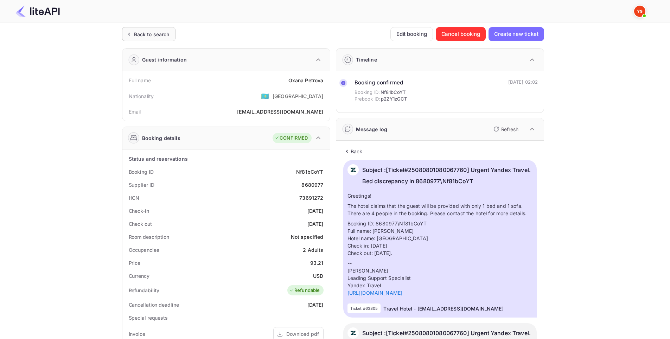
click at [132, 32] on icon at bounding box center [128, 34] width 7 height 7
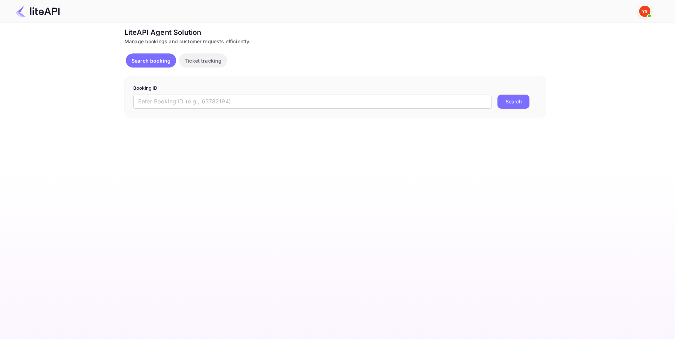
click at [41, 11] on img at bounding box center [37, 11] width 44 height 11
click at [28, 14] on img at bounding box center [37, 11] width 44 height 11
click at [136, 60] on p "Search booking" at bounding box center [150, 60] width 39 height 7
click at [197, 65] on button "Ticket tracking" at bounding box center [203, 60] width 48 height 14
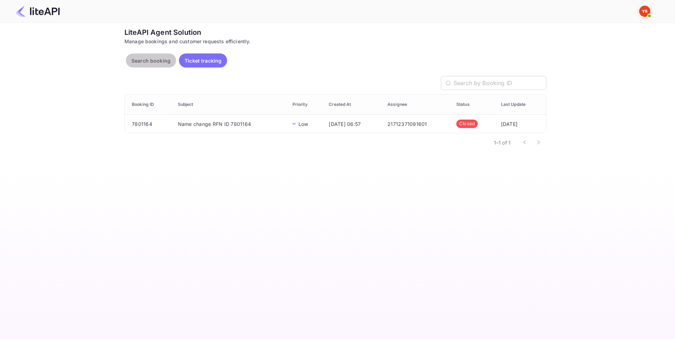
drag, startPoint x: 162, startPoint y: 59, endPoint x: 167, endPoint y: 83, distance: 24.7
click at [162, 59] on p "Search booking" at bounding box center [150, 60] width 39 height 7
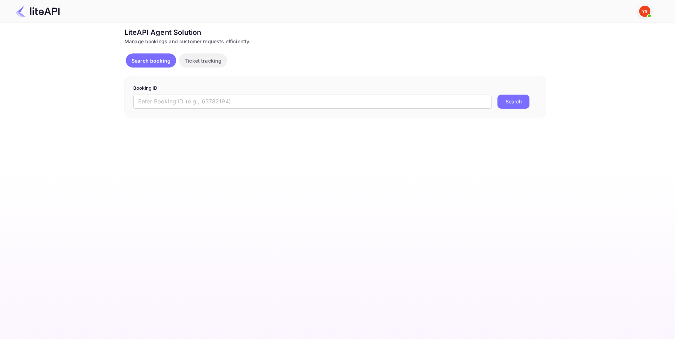
click at [660, 90] on div "Ticket Affiliate URL [URL][DOMAIN_NAME] Business partner name Nuitee Travel Cus…" at bounding box center [335, 72] width 654 height 90
click at [34, 8] on img at bounding box center [37, 11] width 44 height 11
click at [148, 65] on button "Search booking" at bounding box center [151, 60] width 50 height 14
click at [194, 108] on input "text" at bounding box center [312, 102] width 359 height 14
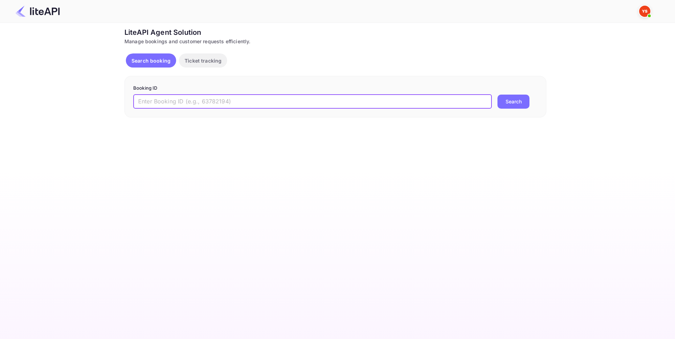
click at [214, 98] on input "text" at bounding box center [312, 102] width 359 height 14
click at [646, 11] on img at bounding box center [644, 11] width 11 height 11
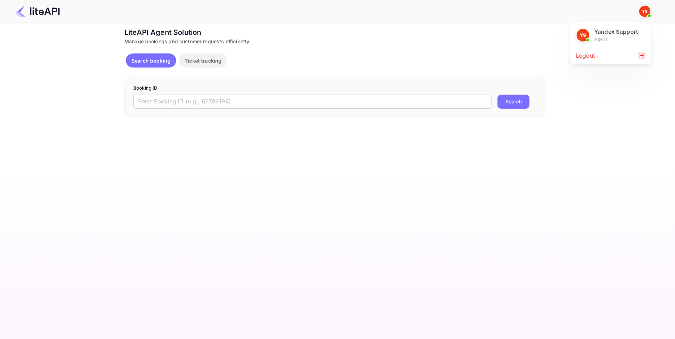
click at [580, 36] on img at bounding box center [582, 35] width 13 height 13
drag, startPoint x: 272, startPoint y: 11, endPoint x: 269, endPoint y: 16, distance: 5.5
click at [272, 12] on div at bounding box center [337, 169] width 675 height 339
click at [217, 63] on p "Ticket tracking" at bounding box center [203, 60] width 37 height 7
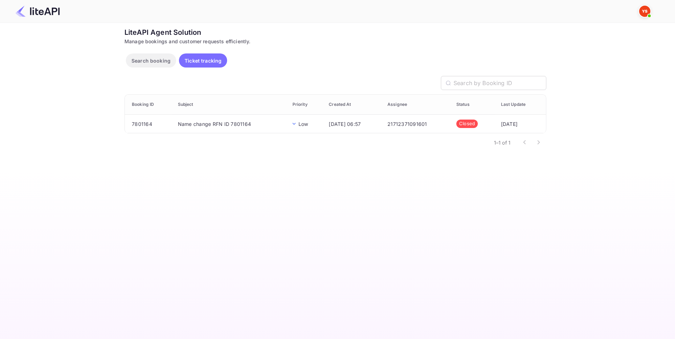
click at [141, 58] on p "Search booking" at bounding box center [150, 60] width 39 height 7
